Goal: Task Accomplishment & Management: Manage account settings

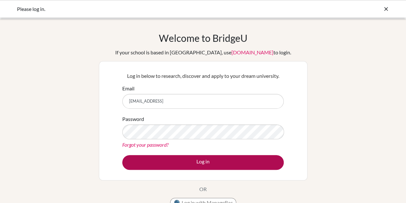
type input "[EMAIL_ADDRESS]"
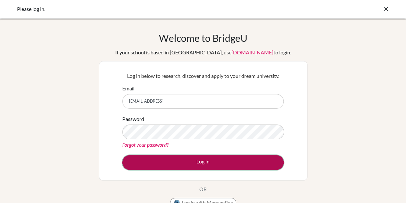
click at [218, 167] on button "Log in" at bounding box center [203, 162] width 162 height 15
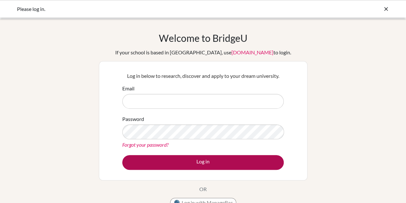
type input "[EMAIL_ADDRESS][DOMAIN_NAME]"
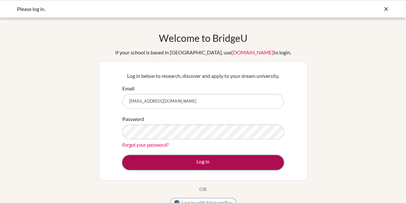
click at [208, 163] on button "Log in" at bounding box center [203, 162] width 162 height 15
